Goal: Use online tool/utility: Utilize a website feature to perform a specific function

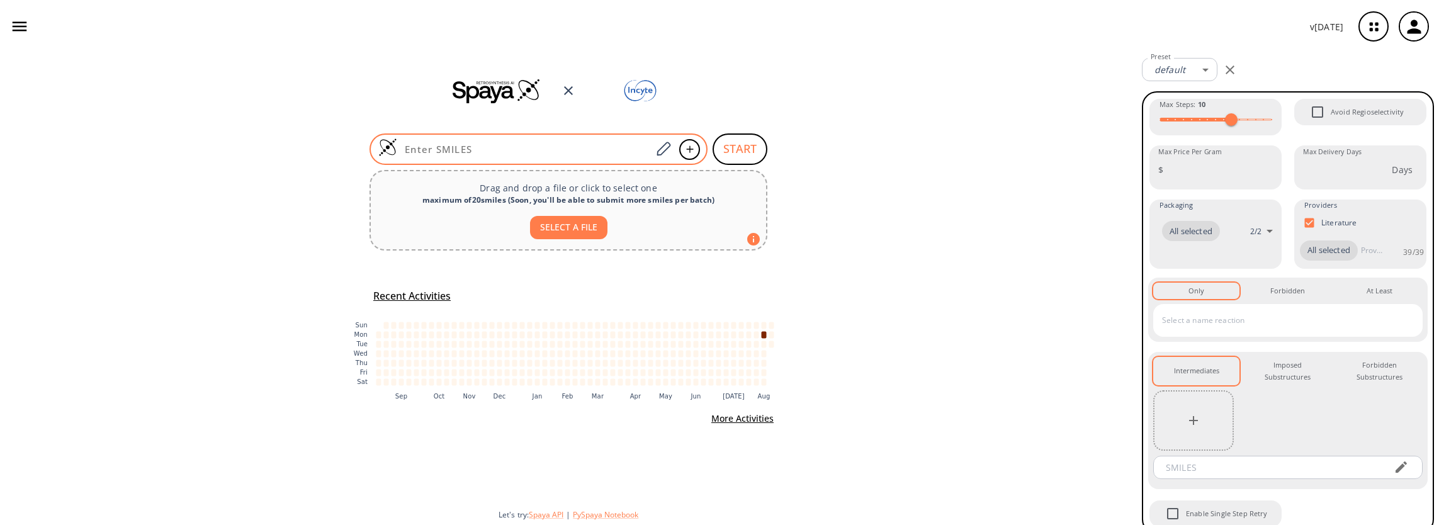
click at [552, 149] on input at bounding box center [524, 149] width 254 height 13
paste input "O=C(OCC)C1=CC=C(NS(C2=CC=CC3=NC=CC=C32)(=O)=O)C=C1"
type input "O=C(OCC)C1=CC=C(NS(C2=CC=CC3=NC=CC=C32)(=O)=O)C=C1"
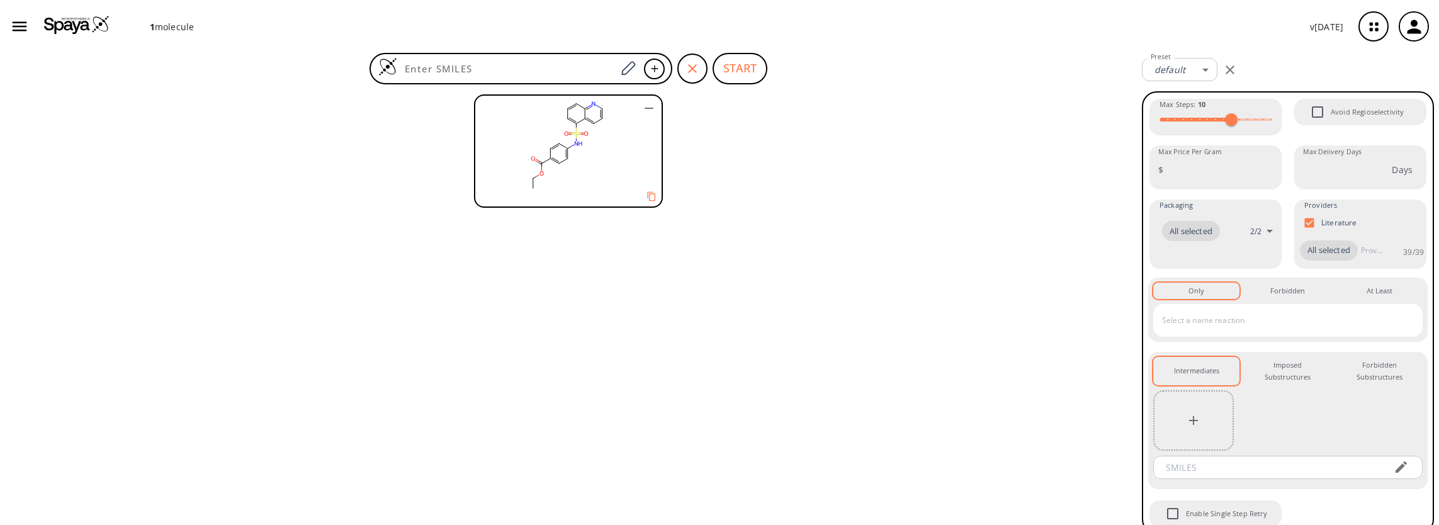
click at [584, 165] on rect at bounding box center [567, 146] width 185 height 101
click at [739, 74] on button "START" at bounding box center [740, 68] width 55 height 31
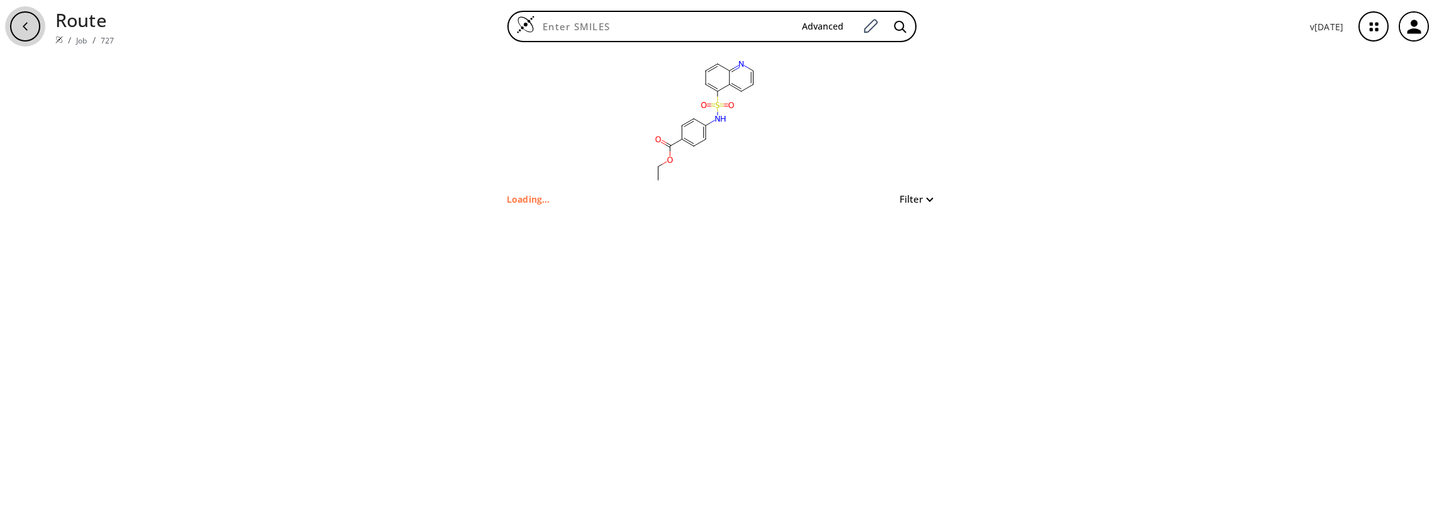
click at [23, 30] on icon "button" at bounding box center [25, 26] width 10 height 10
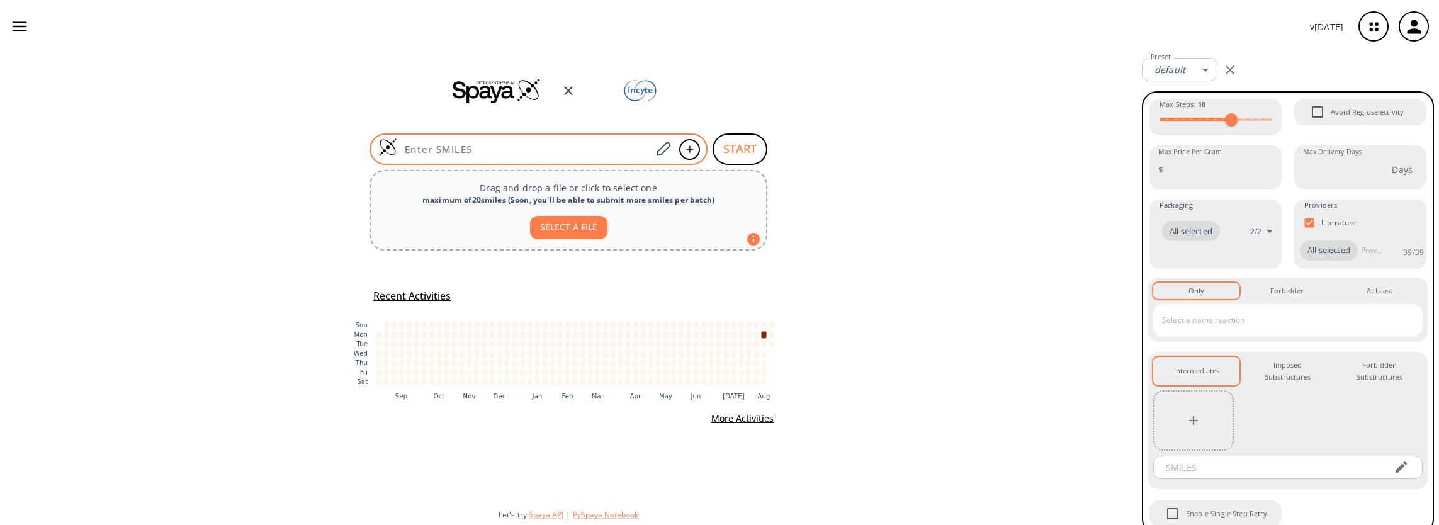
click at [617, 134] on div at bounding box center [539, 148] width 338 height 31
click at [666, 151] on icon at bounding box center [663, 149] width 17 height 16
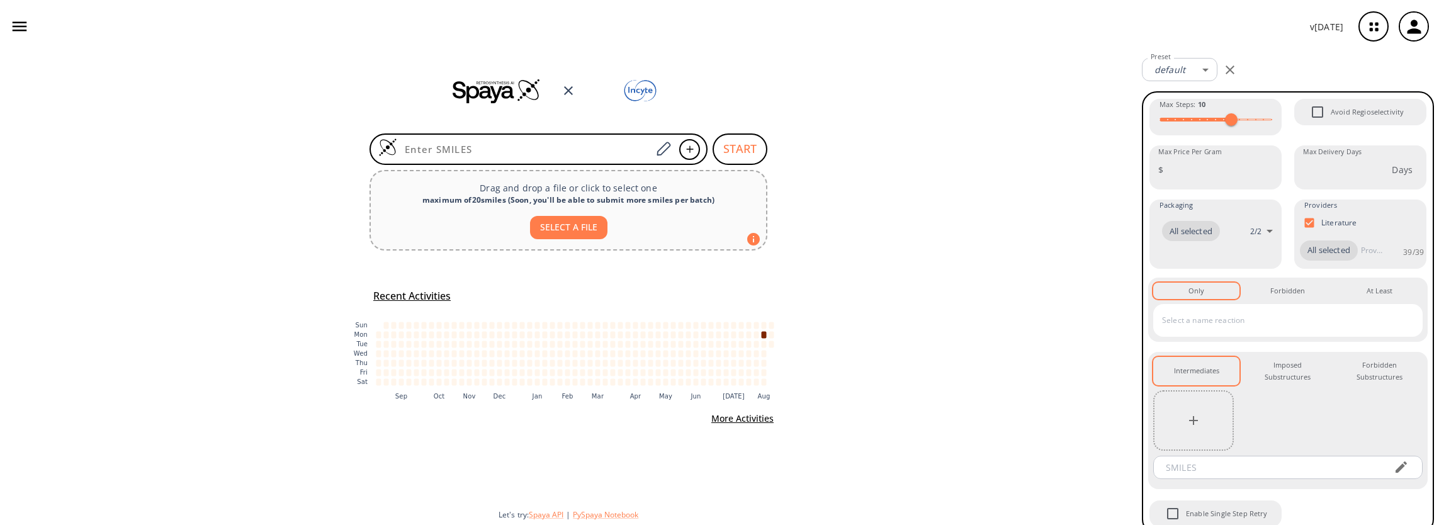
type input "O=C(OCC)C1=CC=C(NS(C2=CC=CC3=NC=CC=C32)(=O)=O)C=C1"
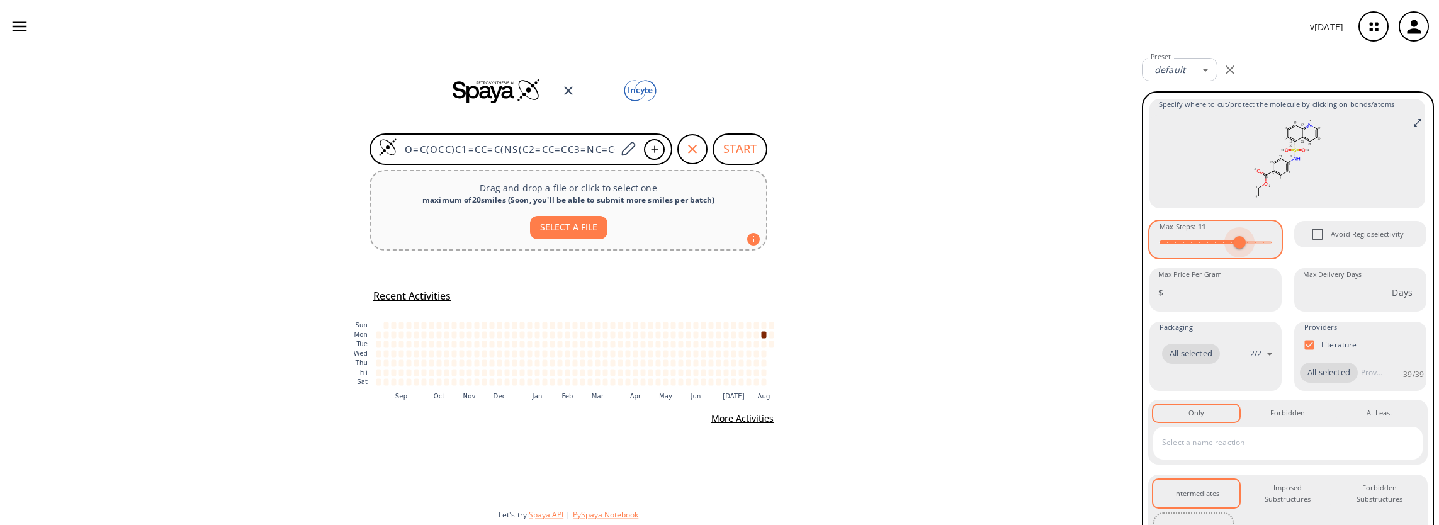
type input "8"
drag, startPoint x: 1232, startPoint y: 242, endPoint x: 1210, endPoint y: 243, distance: 21.4
click at [1210, 243] on span at bounding box center [1216, 242] width 13 height 13
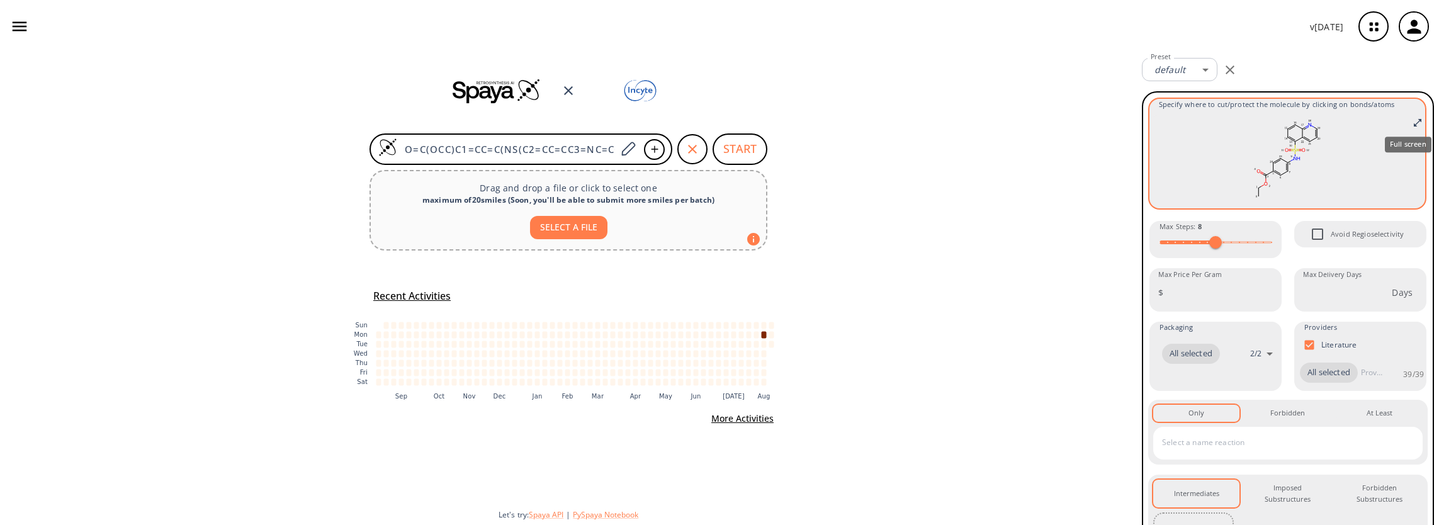
click at [1413, 118] on icon "Full screen" at bounding box center [1418, 123] width 10 height 10
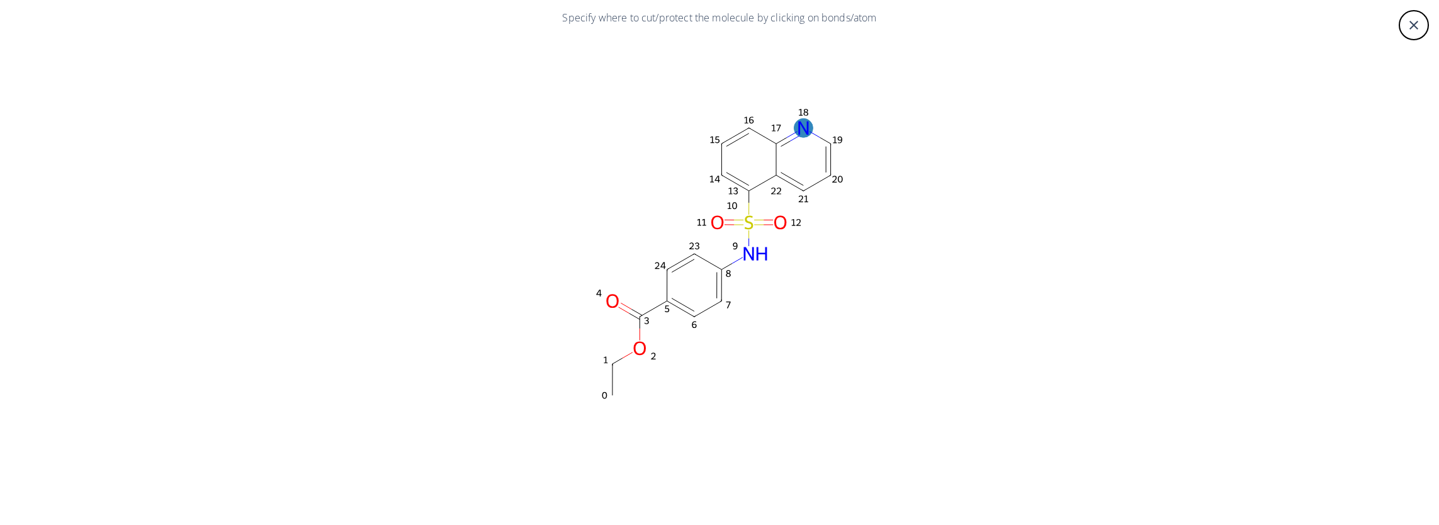
click at [804, 128] on ellipse at bounding box center [803, 127] width 19 height 19
click at [1413, 28] on div at bounding box center [719, 262] width 1439 height 525
click at [1417, 25] on icon "close" at bounding box center [1414, 25] width 15 height 15
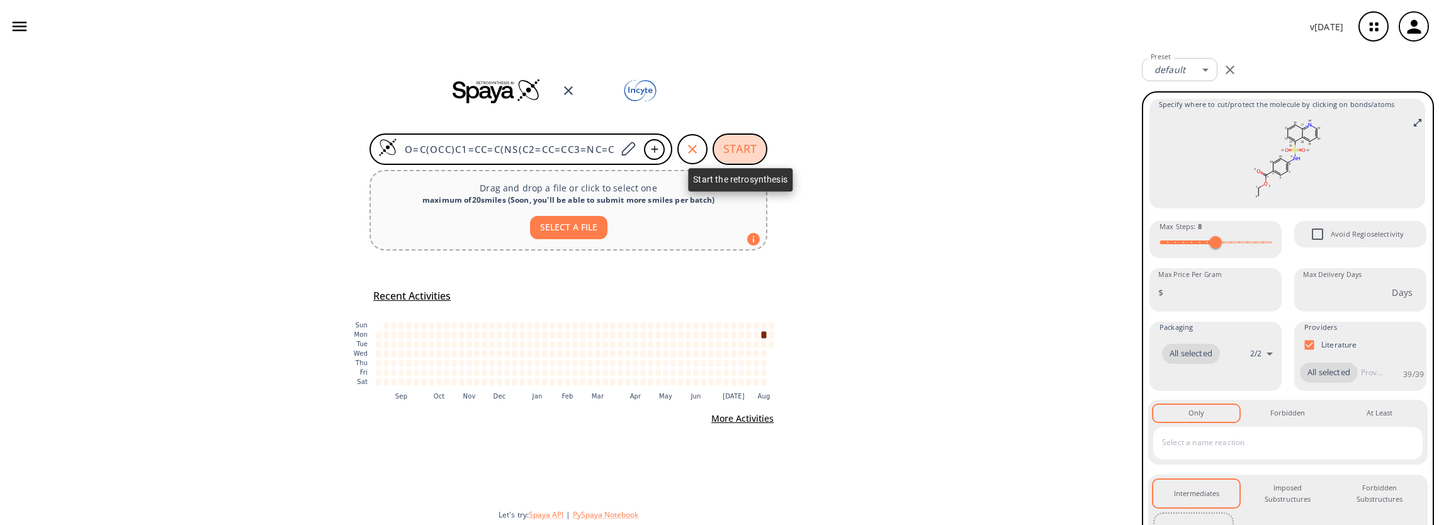
click at [746, 145] on button "START" at bounding box center [740, 148] width 55 height 31
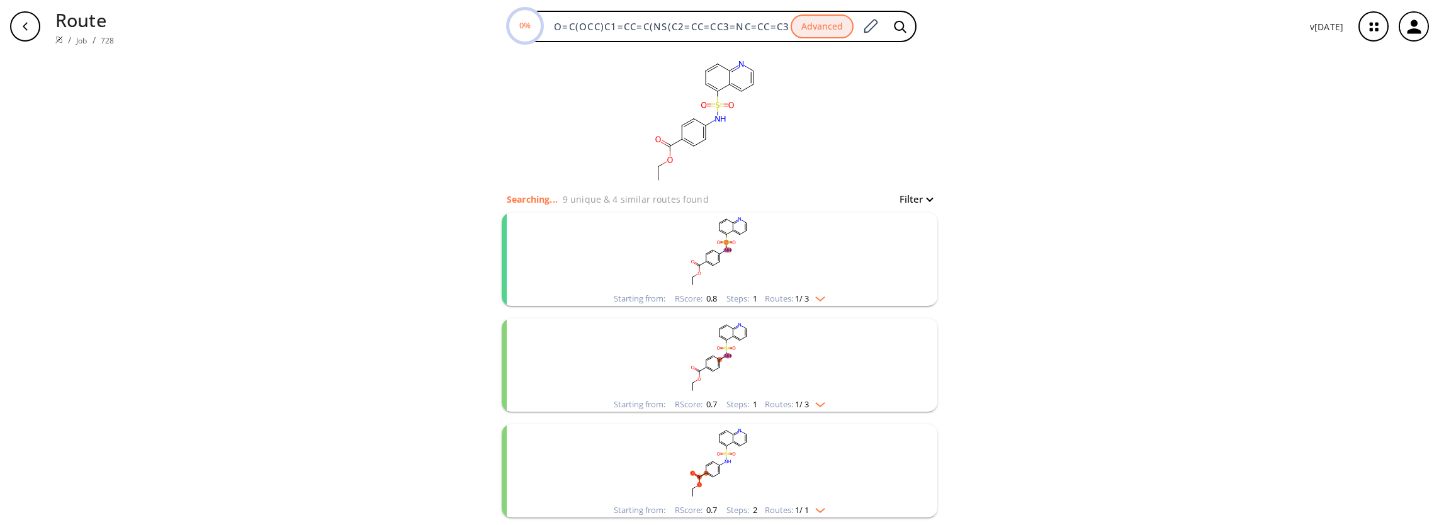
click at [814, 298] on img "clusters" at bounding box center [817, 297] width 16 height 10
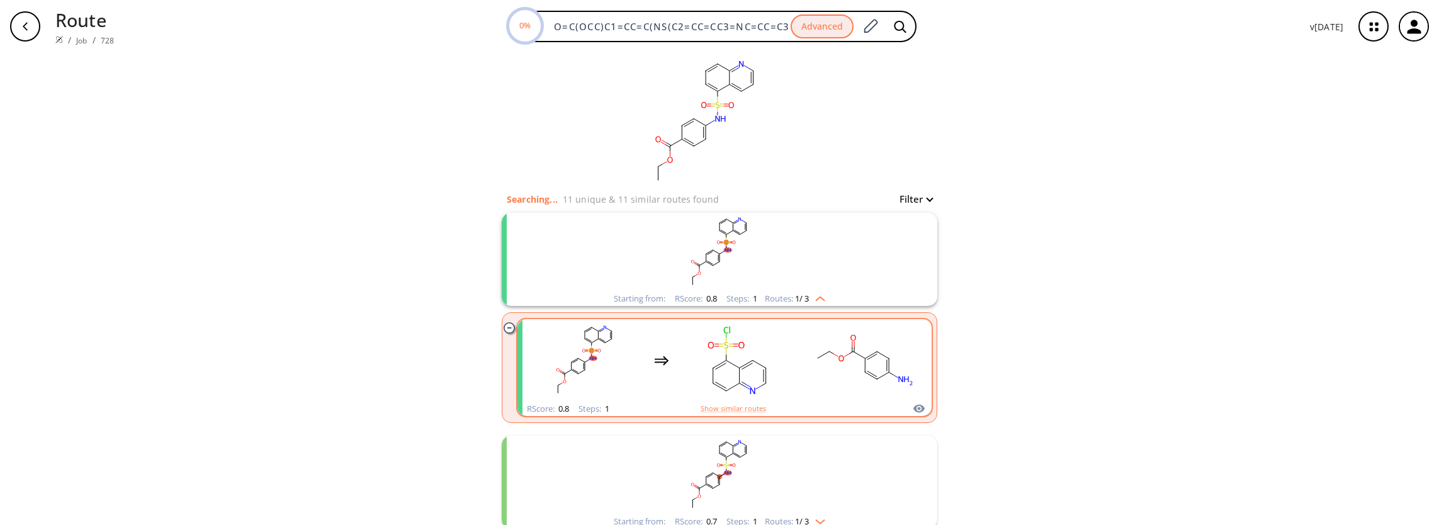
click at [749, 364] on ellipse "clusters" at bounding box center [753, 360] width 9 height 9
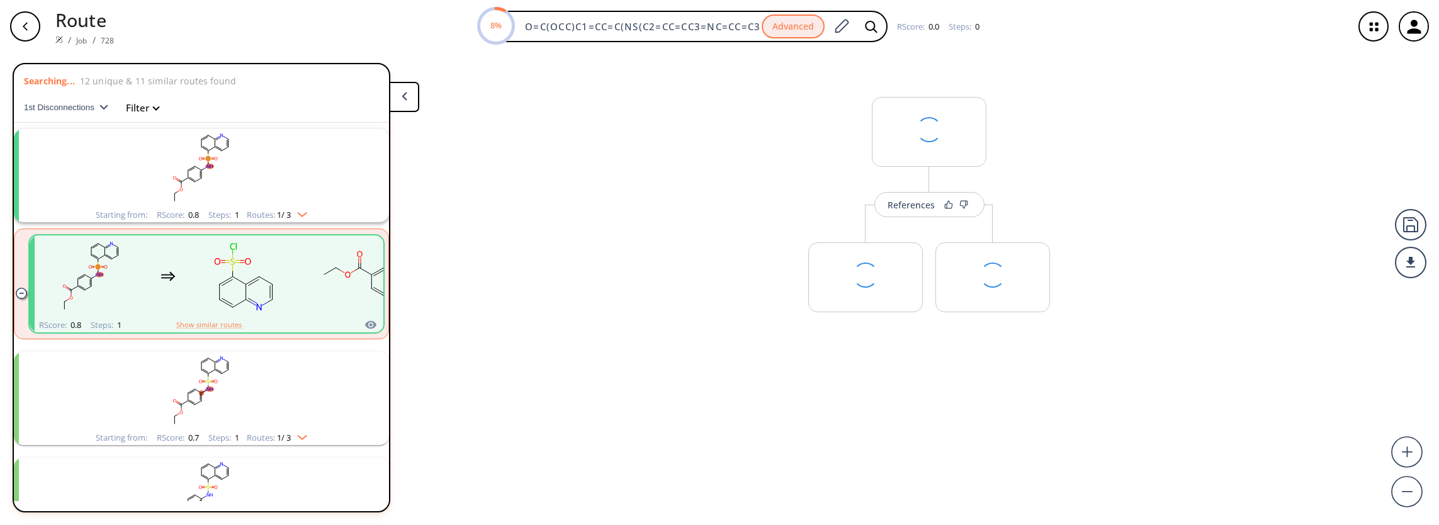
scroll to position [28, 0]
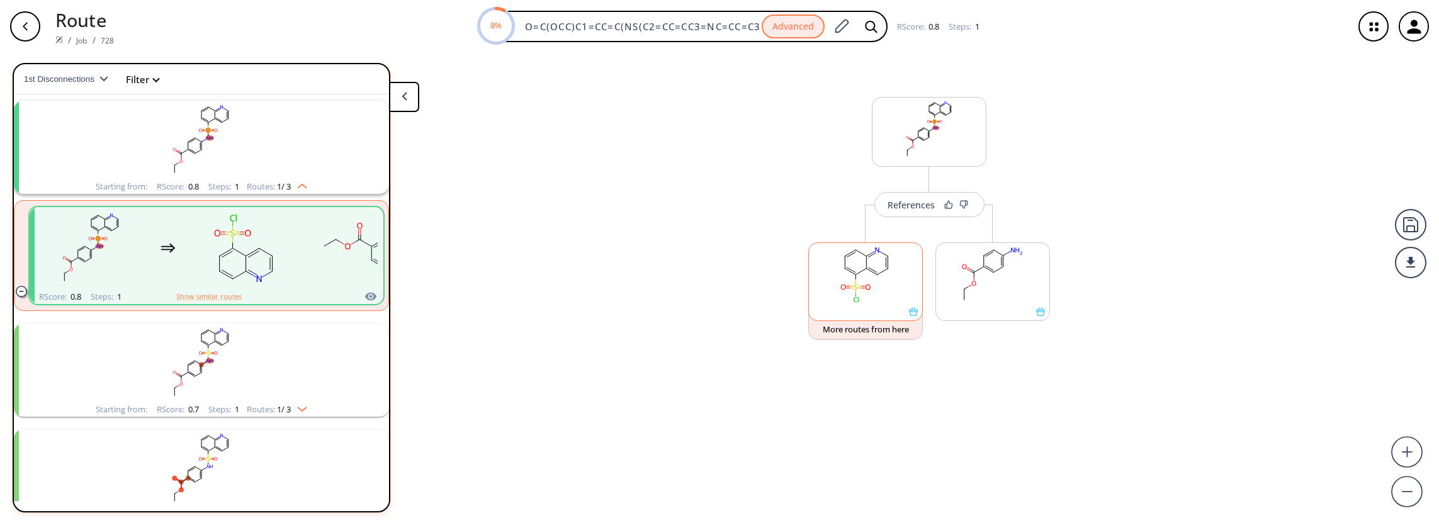
click at [899, 276] on rect at bounding box center [865, 275] width 113 height 64
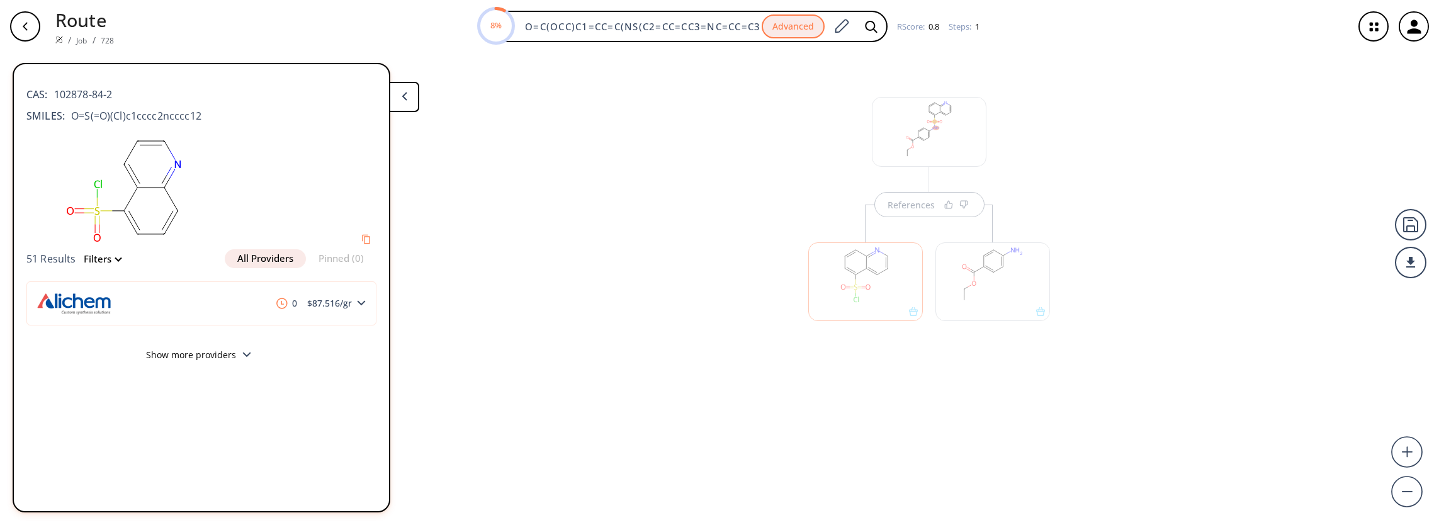
click at [30, 30] on div "button" at bounding box center [25, 26] width 30 height 30
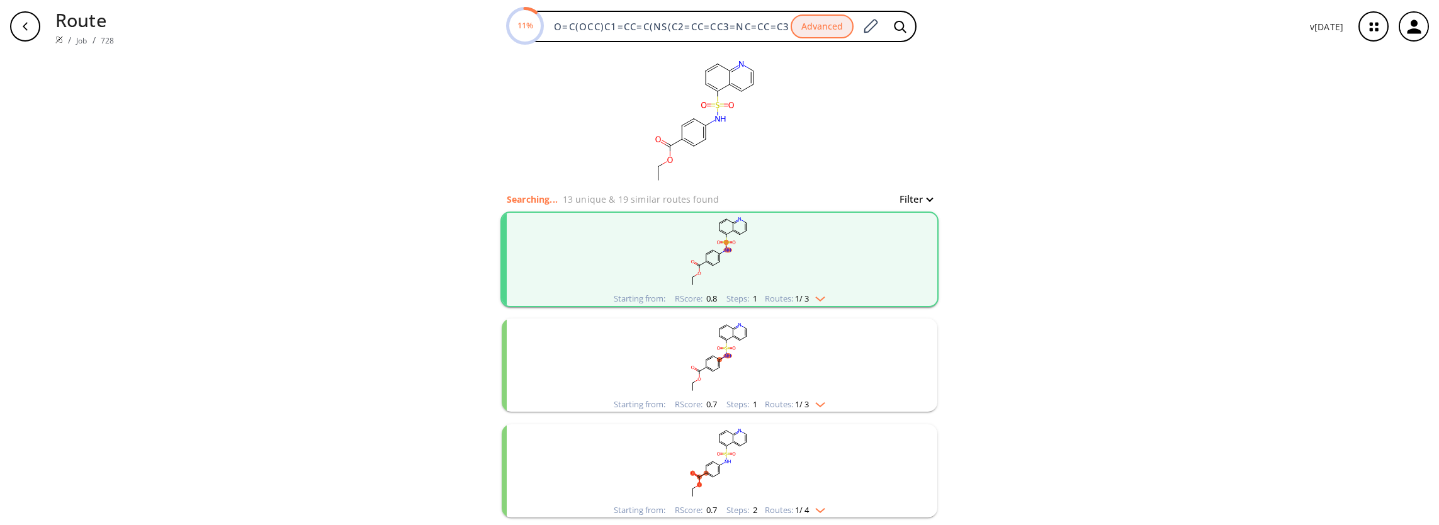
click at [898, 275] on div "Starting from: RScore : 0.8 Steps : 1 Routes: 1 / 3" at bounding box center [720, 260] width 438 height 96
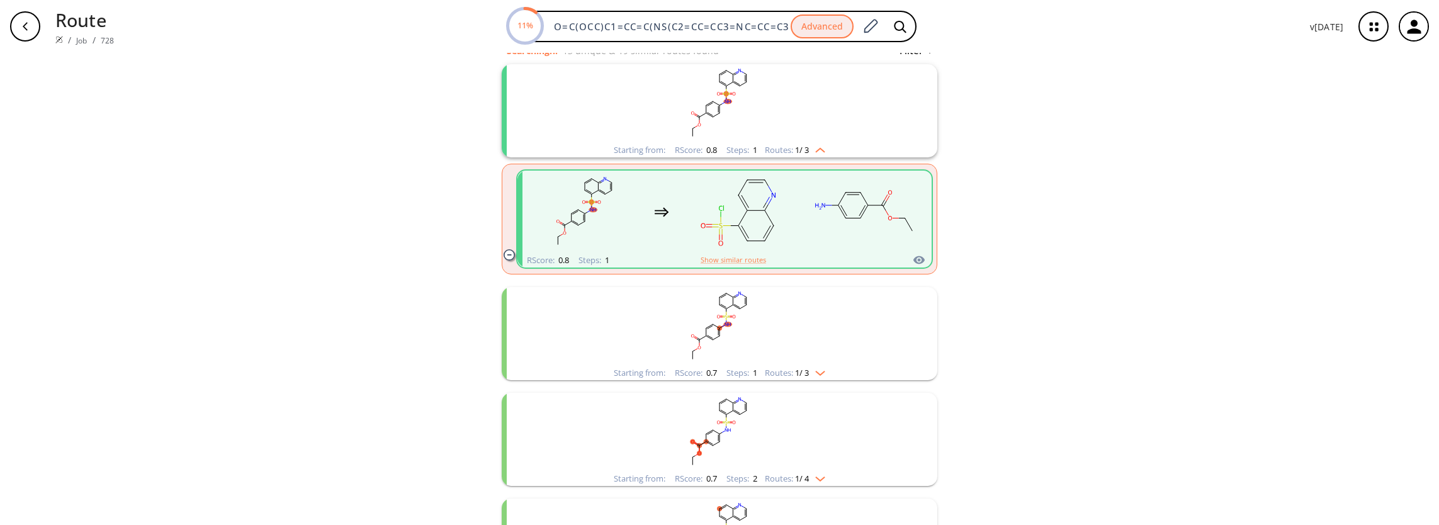
scroll to position [252, 0]
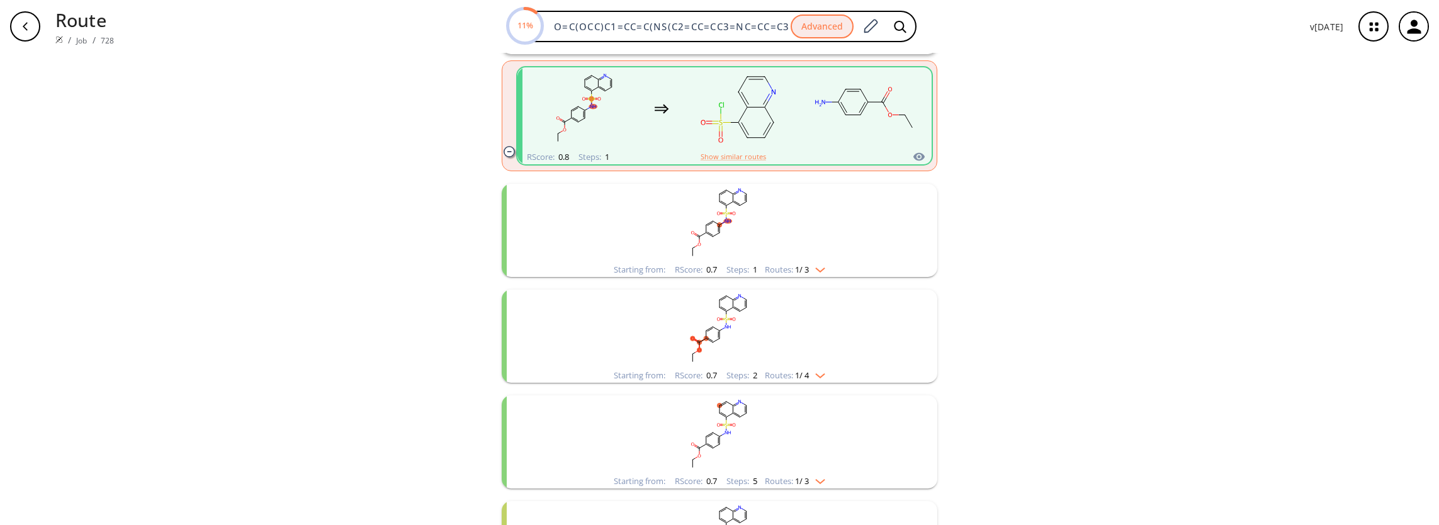
click at [832, 225] on rect "clusters" at bounding box center [719, 223] width 327 height 79
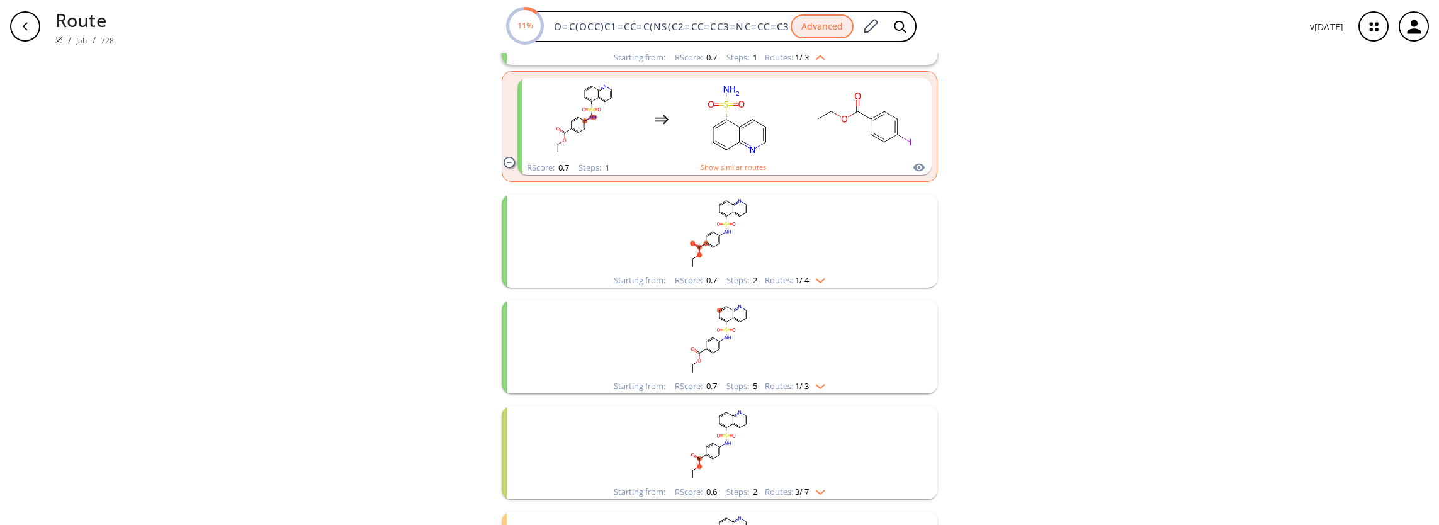
scroll to position [504, 0]
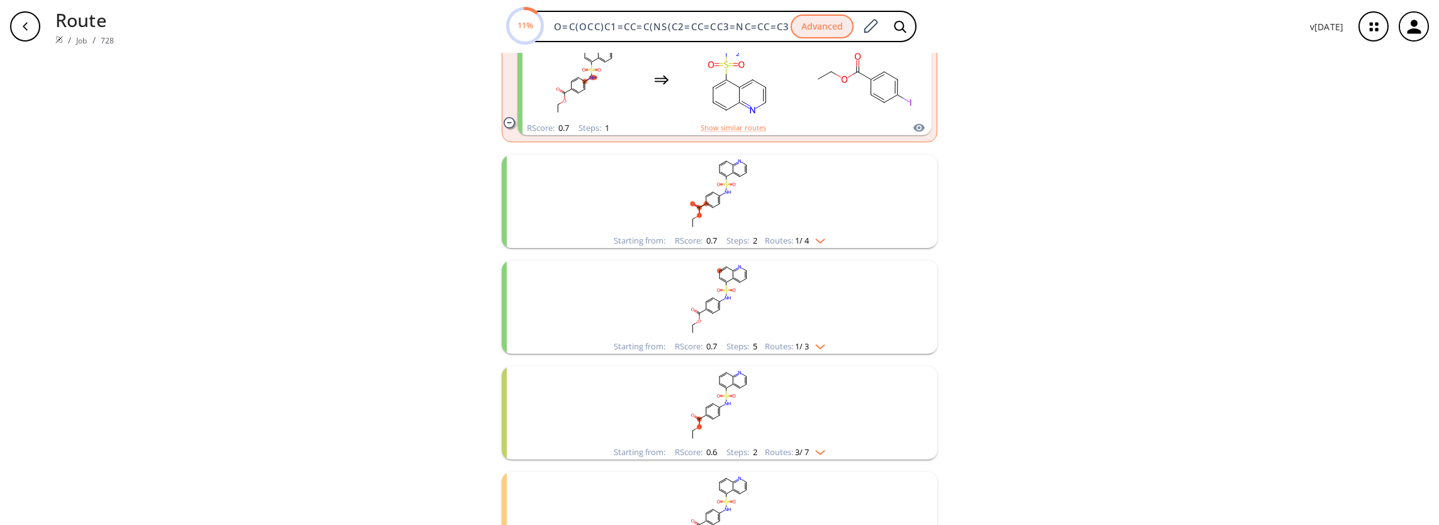
click at [842, 226] on rect "clusters" at bounding box center [719, 194] width 327 height 79
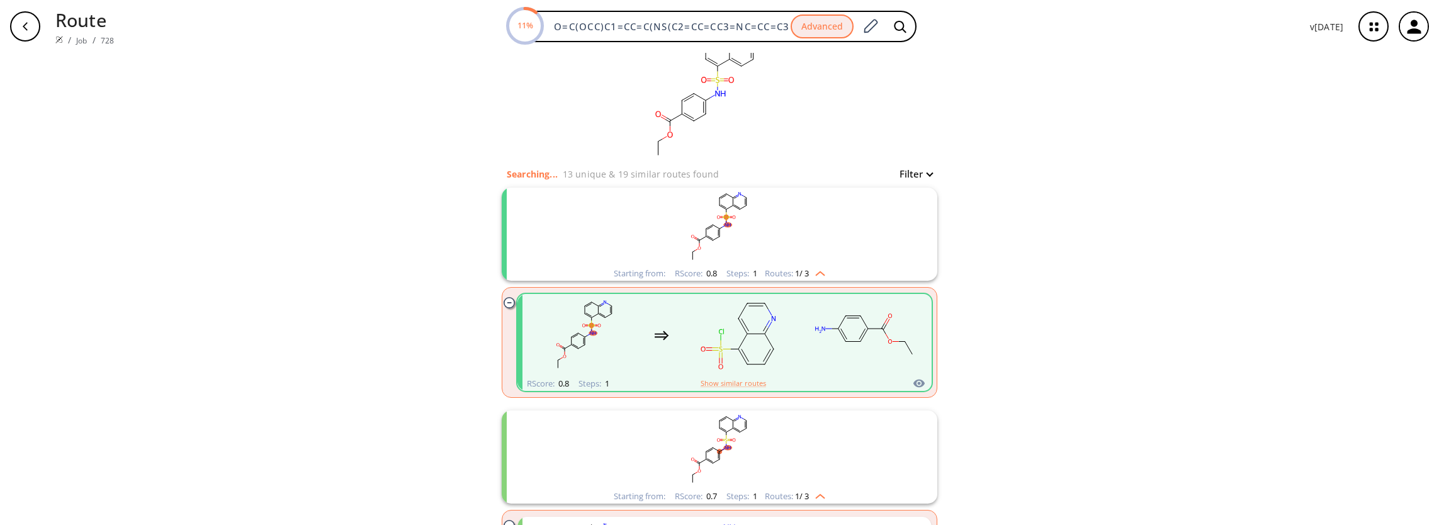
scroll to position [0, 0]
